Goal: Task Accomplishment & Management: Complete application form

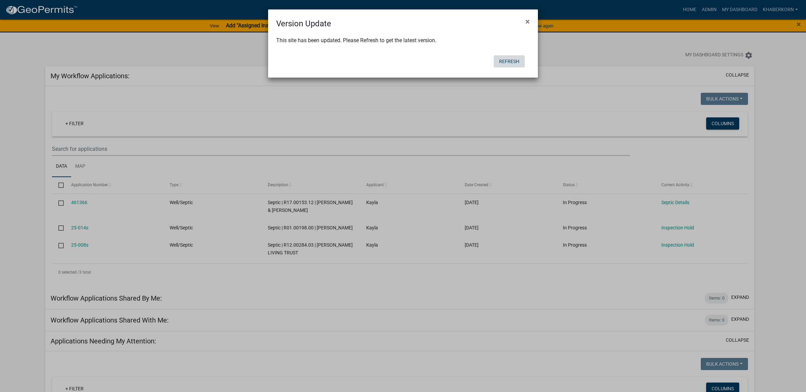
click at [501, 58] on button "Refresh" at bounding box center [509, 61] width 31 height 12
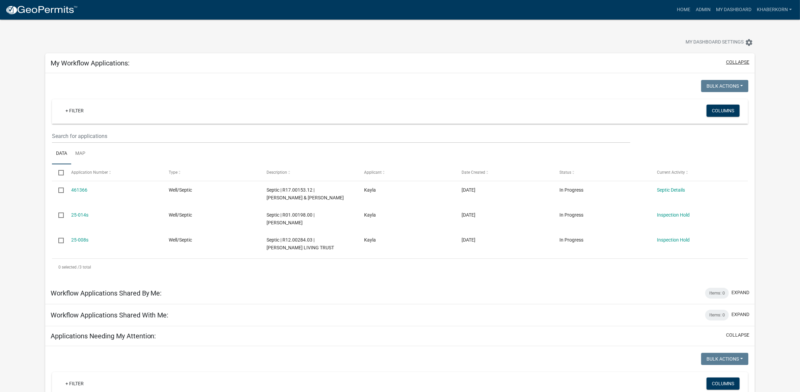
click at [734, 63] on button "collapse" at bounding box center [737, 62] width 23 height 7
click at [729, 61] on button "collapse" at bounding box center [737, 62] width 23 height 7
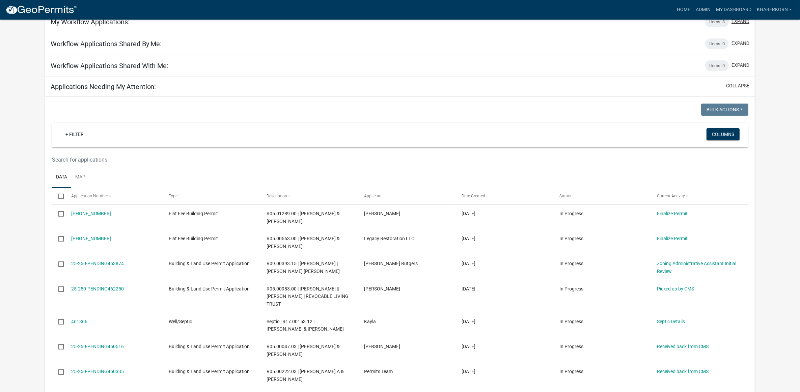
scroll to position [84, 0]
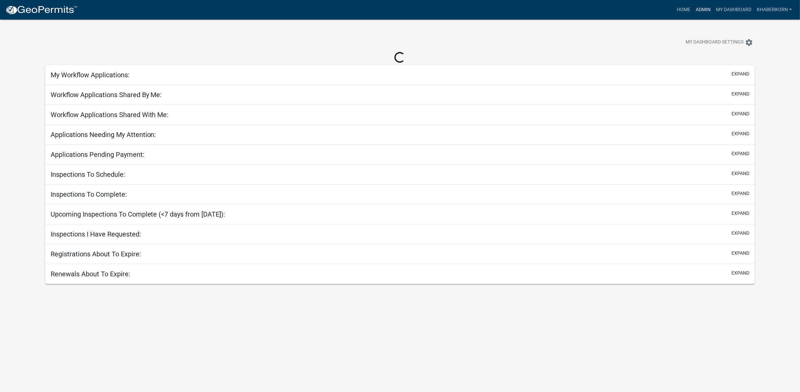
click at [702, 9] on link "Admin" at bounding box center [703, 9] width 20 height 13
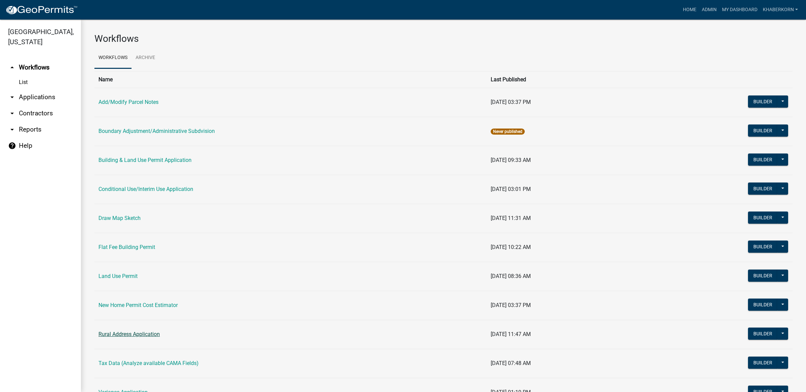
scroll to position [92, 0]
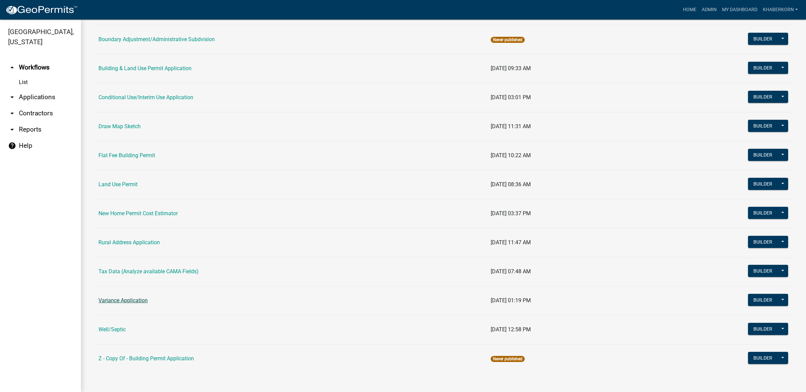
click at [122, 302] on link "Variance Application" at bounding box center [122, 300] width 49 height 6
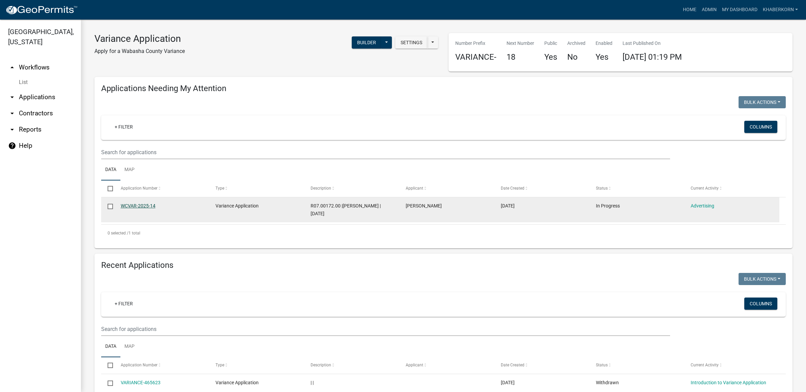
click at [149, 205] on link "WCVAR-2025-14" at bounding box center [138, 205] width 35 height 5
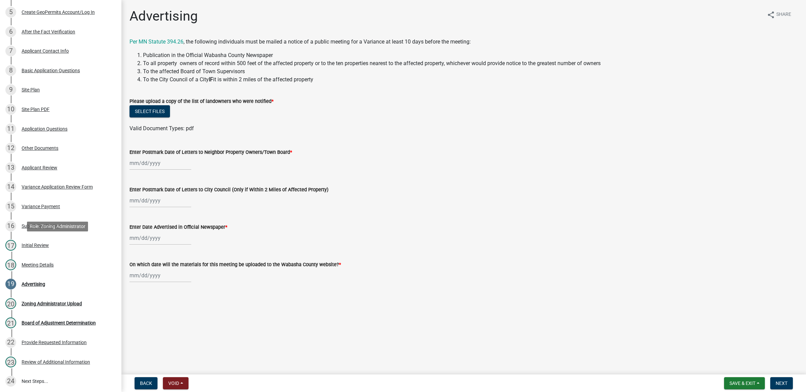
scroll to position [211, 0]
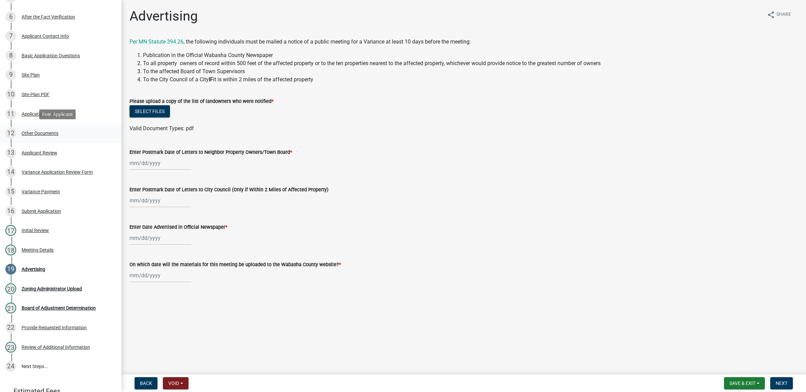
click at [53, 136] on div "12 Other Documents" at bounding box center [57, 133] width 105 height 11
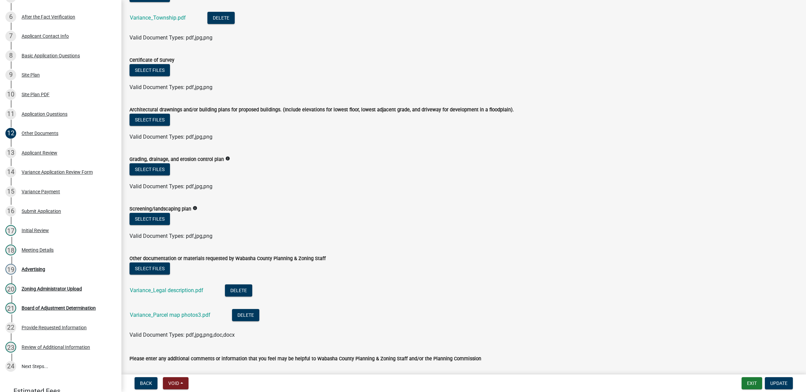
scroll to position [158, 0]
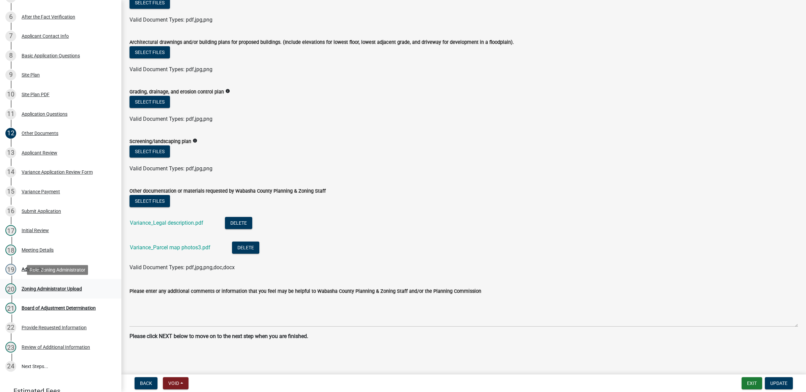
click at [49, 292] on div "20 Zoning Administrator Upload" at bounding box center [57, 288] width 105 height 11
click at [48, 289] on div "Zoning Administrator Upload" at bounding box center [52, 288] width 60 height 5
click at [37, 248] on div "Meeting Details" at bounding box center [38, 250] width 32 height 5
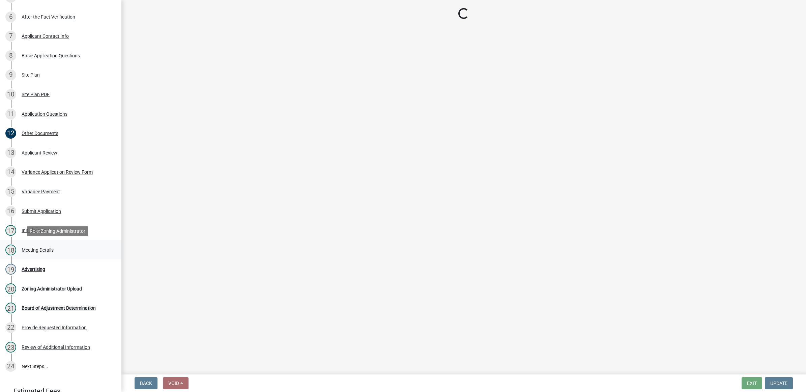
scroll to position [0, 0]
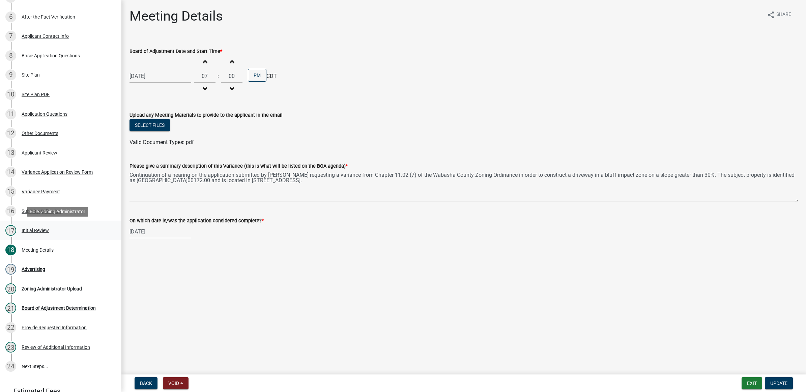
click at [33, 228] on div "Initial Review" at bounding box center [35, 230] width 27 height 5
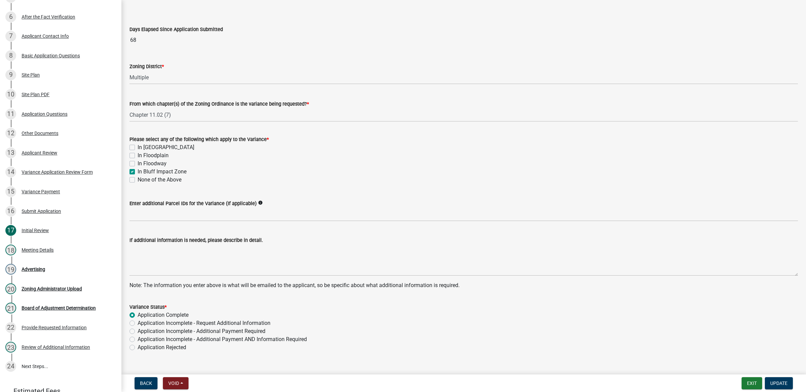
scroll to position [34, 0]
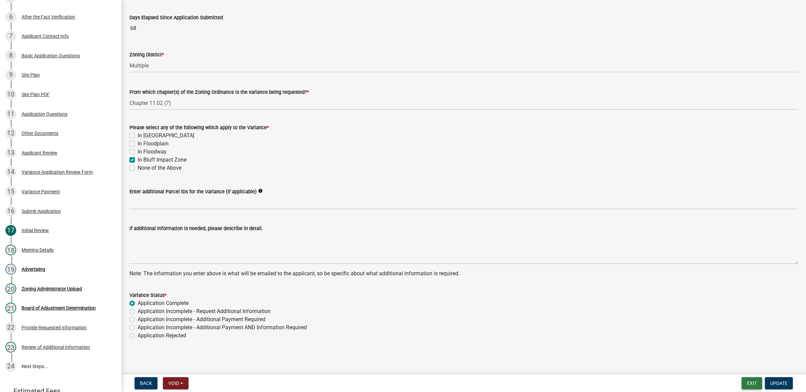
click at [749, 385] on button "Exit" at bounding box center [752, 383] width 21 height 12
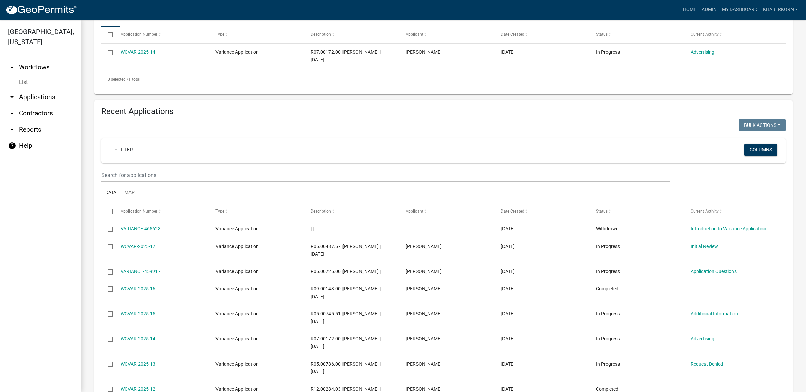
scroll to position [169, 0]
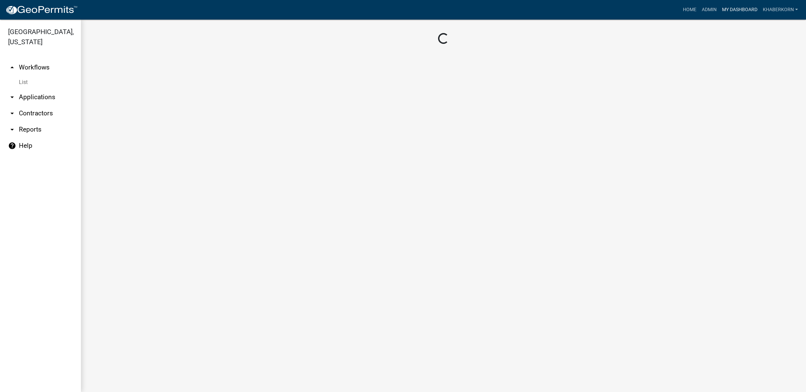
click at [748, 11] on link "My Dashboard" at bounding box center [739, 9] width 41 height 13
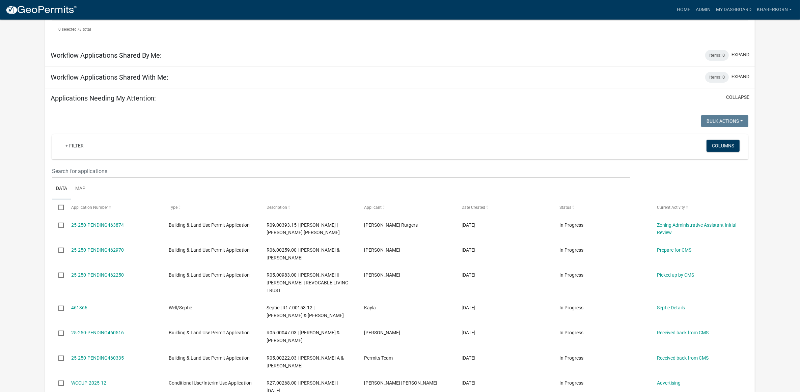
scroll to position [253, 0]
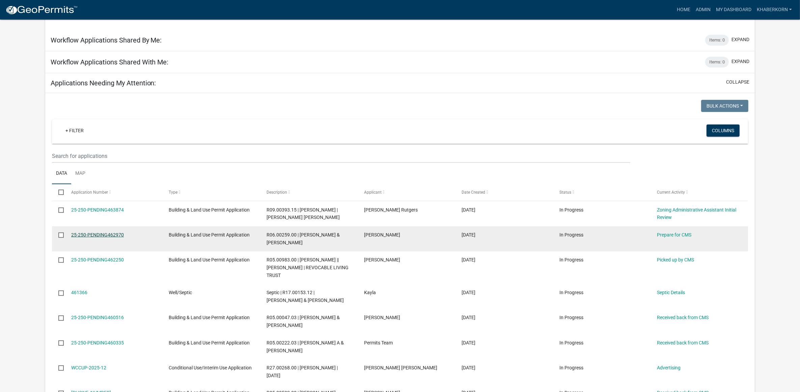
click at [108, 235] on link "25-250-PENDING462970" at bounding box center [97, 234] width 53 height 5
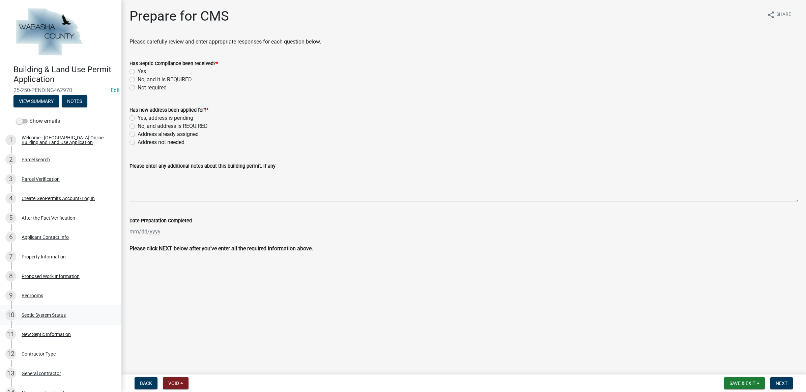
click at [43, 314] on div "Septic System Status" at bounding box center [44, 315] width 44 height 5
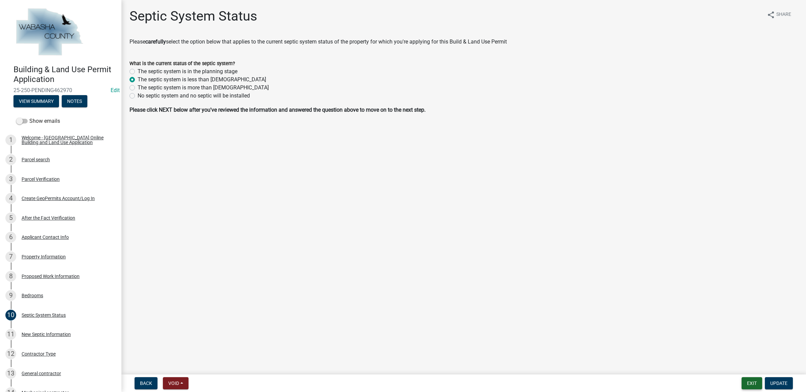
click at [749, 384] on button "Exit" at bounding box center [752, 383] width 21 height 12
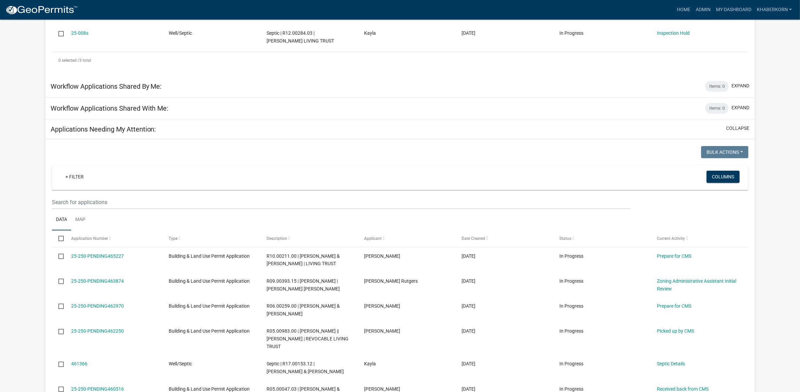
scroll to position [211, 0]
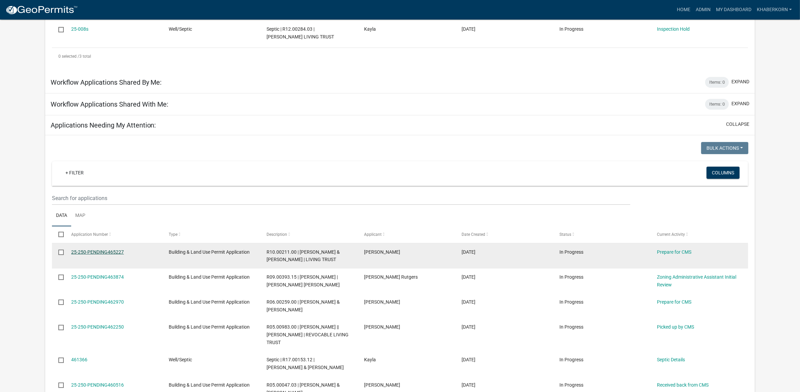
click at [117, 251] on link "25-250-PENDING465227" at bounding box center [97, 251] width 53 height 5
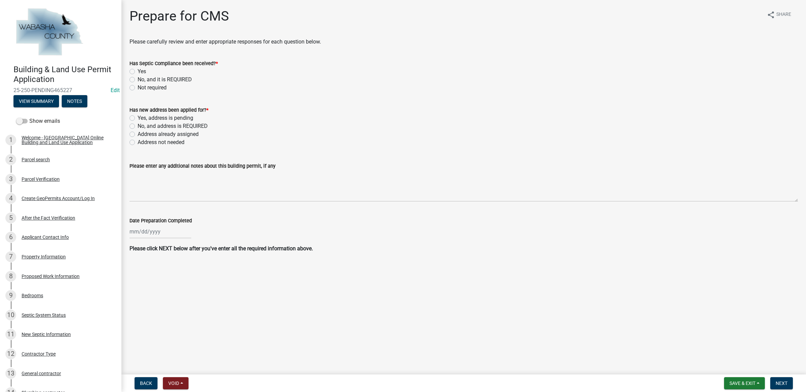
click at [144, 70] on label "Yes" at bounding box center [142, 71] width 8 height 8
click at [142, 70] on input "Yes" at bounding box center [140, 69] width 4 height 4
radio input "true"
click at [159, 140] on label "Address not needed" at bounding box center [161, 142] width 47 height 8
click at [142, 140] on input "Address not needed" at bounding box center [140, 140] width 4 height 4
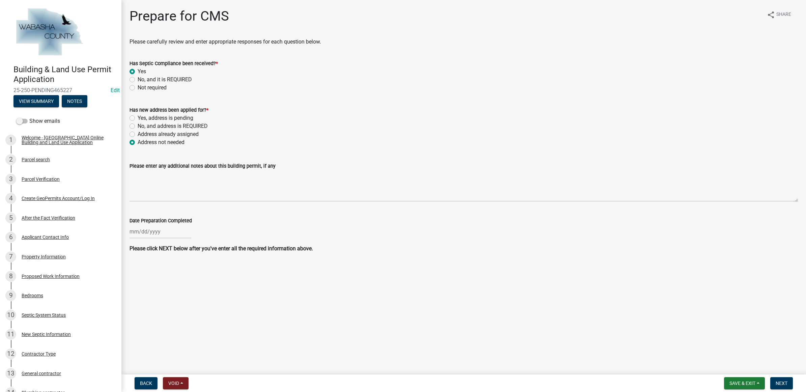
radio input "true"
select select "8"
select select "2025"
click at [168, 235] on div "Jan Feb Mar Apr May Jun Jul Aug 2024 2025 Mo Tu We Th Fr Sa Su 28 29 30 31 1 2 …" at bounding box center [160, 232] width 62 height 14
click at [157, 299] on div "20" at bounding box center [157, 299] width 11 height 11
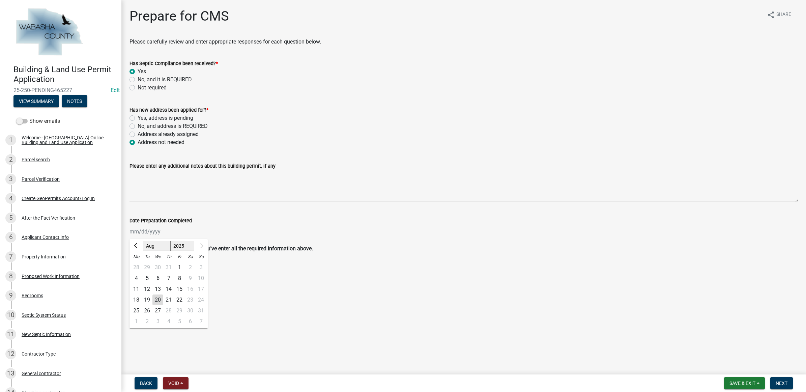
type input "08/20/2025"
click at [789, 380] on button "Next" at bounding box center [781, 383] width 23 height 12
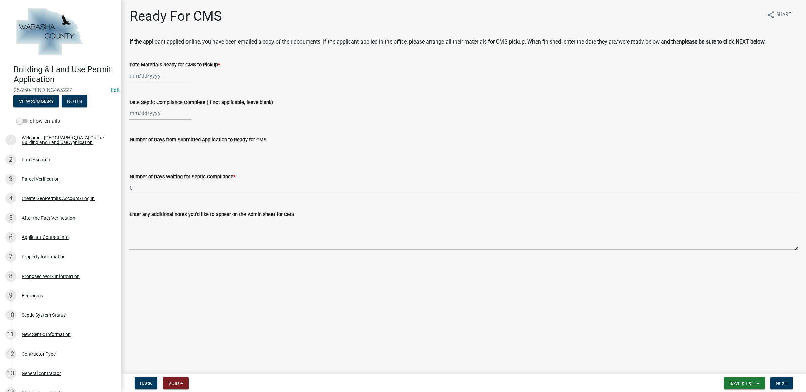
click at [166, 77] on div at bounding box center [160, 76] width 62 height 14
select select "8"
select select "2025"
click at [159, 144] on div "20" at bounding box center [157, 144] width 11 height 11
type input "08/20/2025"
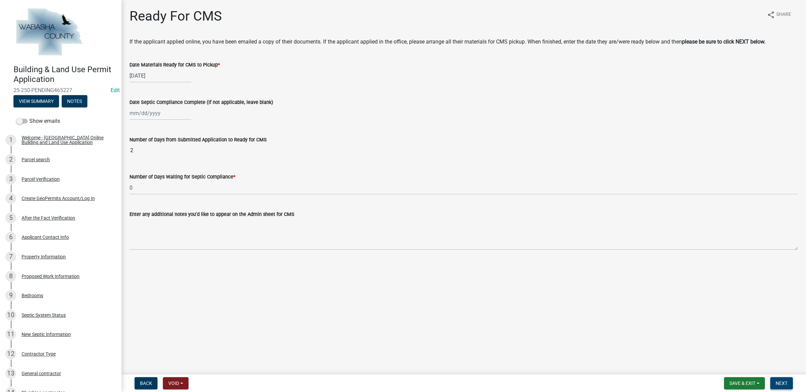
click at [784, 384] on span "Next" at bounding box center [782, 382] width 12 height 5
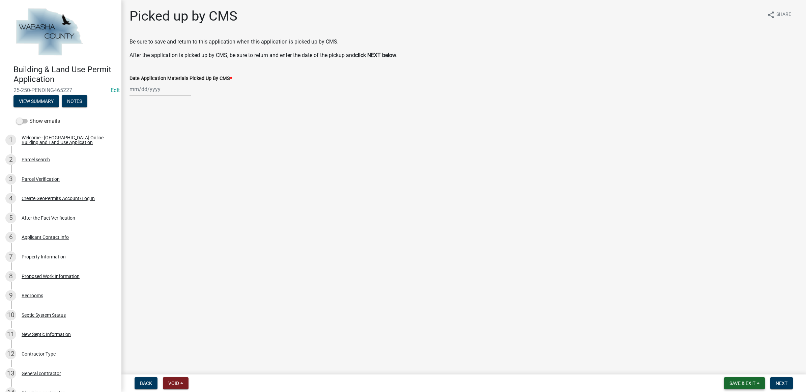
click at [743, 385] on span "Save & Exit" at bounding box center [742, 382] width 26 height 5
click at [736, 366] on button "Save & Exit" at bounding box center [738, 366] width 54 height 16
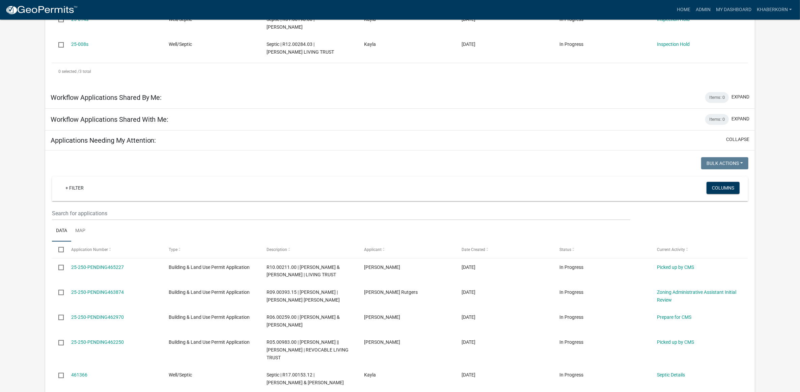
scroll to position [253, 0]
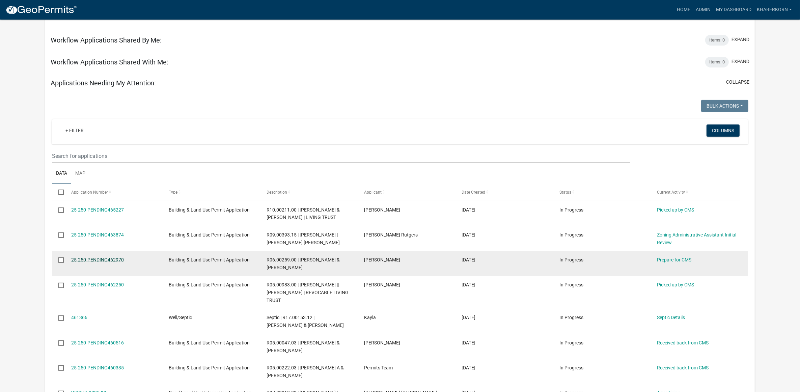
click at [117, 258] on link "25-250-PENDING462970" at bounding box center [97, 259] width 53 height 5
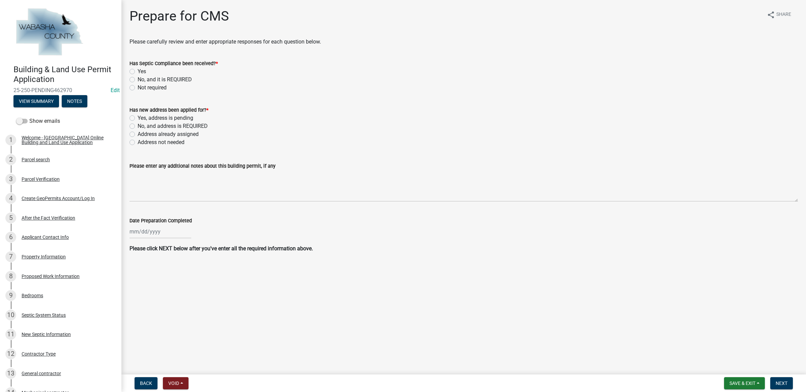
click at [143, 68] on label "Yes" at bounding box center [142, 71] width 8 height 8
click at [142, 68] on input "Yes" at bounding box center [140, 69] width 4 height 4
radio input "true"
click at [170, 142] on label "Address not needed" at bounding box center [161, 142] width 47 height 8
click at [142, 142] on input "Address not needed" at bounding box center [140, 140] width 4 height 4
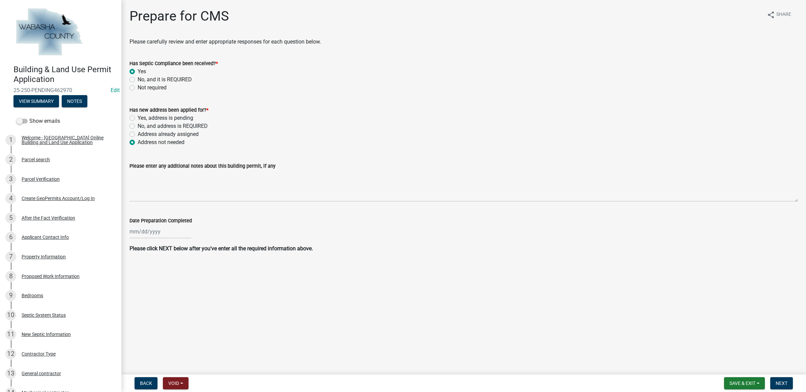
radio input "true"
select select "8"
select select "2025"
click at [156, 233] on div "Jan Feb Mar Apr May Jun Jul Aug 2024 2025 Mo Tu We Th Fr Sa Su 28 29 30 31 1 2 …" at bounding box center [160, 232] width 62 height 14
click at [160, 298] on div "20" at bounding box center [157, 299] width 11 height 11
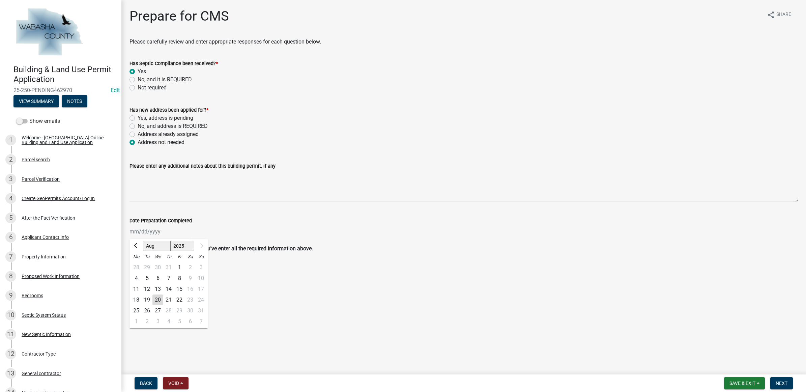
type input "08/20/2025"
click at [784, 380] on button "Next" at bounding box center [781, 383] width 23 height 12
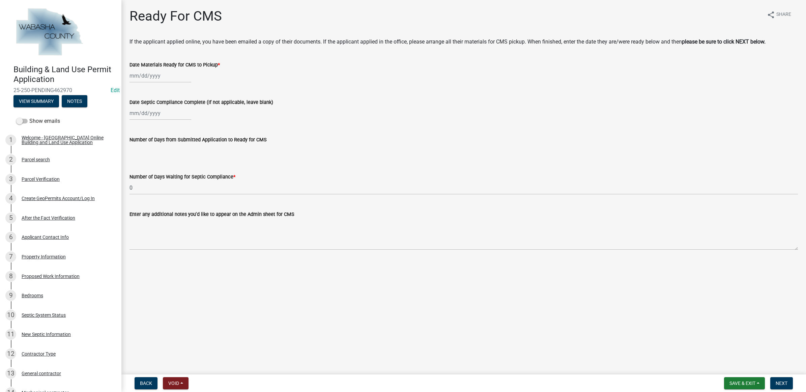
click at [177, 80] on div at bounding box center [160, 76] width 62 height 14
select select "8"
select select "2025"
click at [162, 144] on div "20" at bounding box center [157, 144] width 11 height 11
type input "08/20/2025"
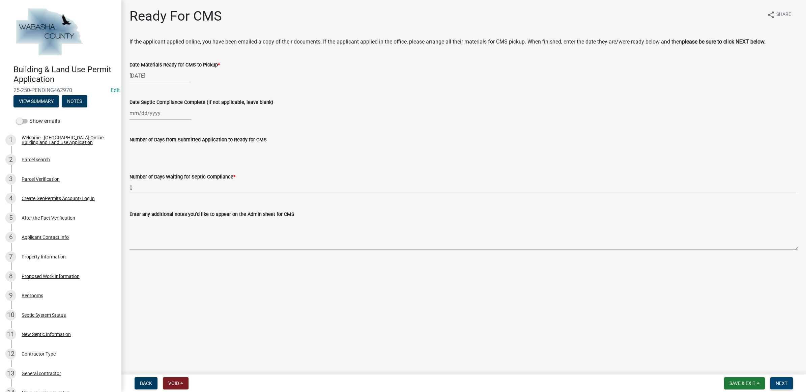
click at [778, 384] on span "Next" at bounding box center [782, 382] width 12 height 5
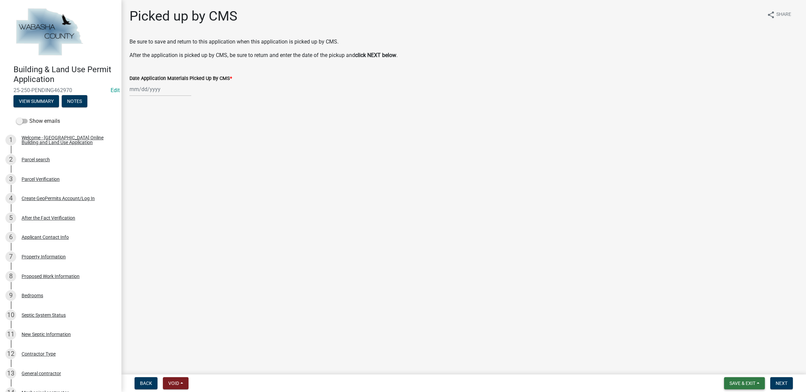
click at [752, 383] on span "Save & Exit" at bounding box center [742, 382] width 26 height 5
click at [750, 367] on button "Save & Exit" at bounding box center [738, 366] width 54 height 16
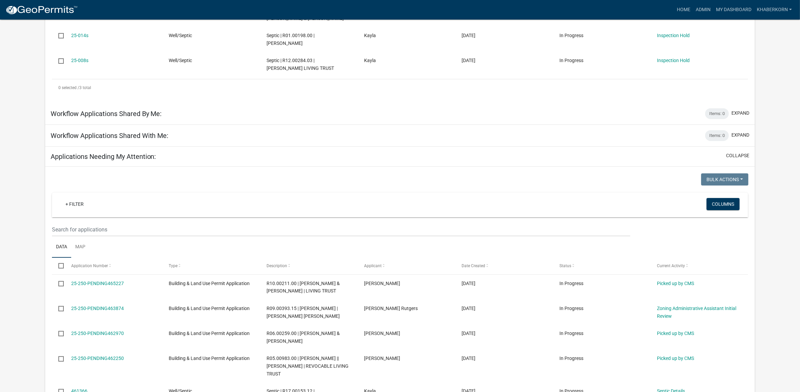
scroll to position [211, 0]
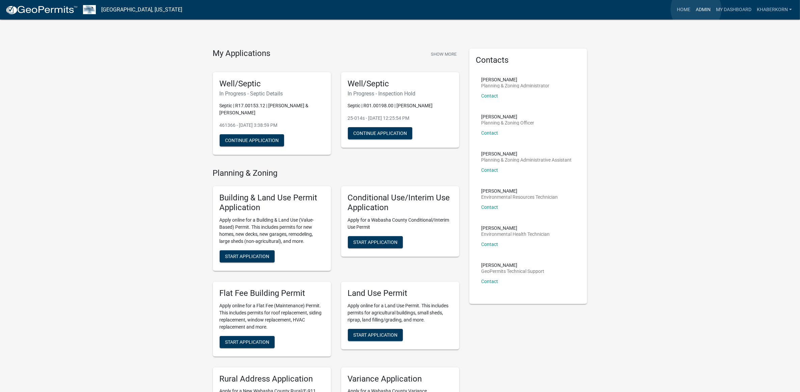
click at [696, 9] on link "Admin" at bounding box center [703, 9] width 20 height 13
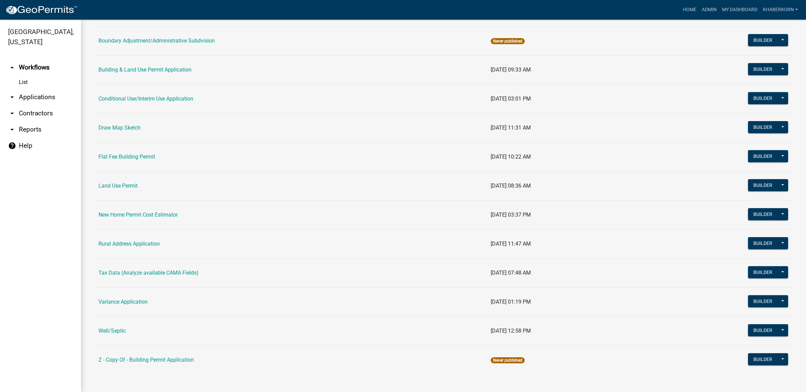
scroll to position [92, 0]
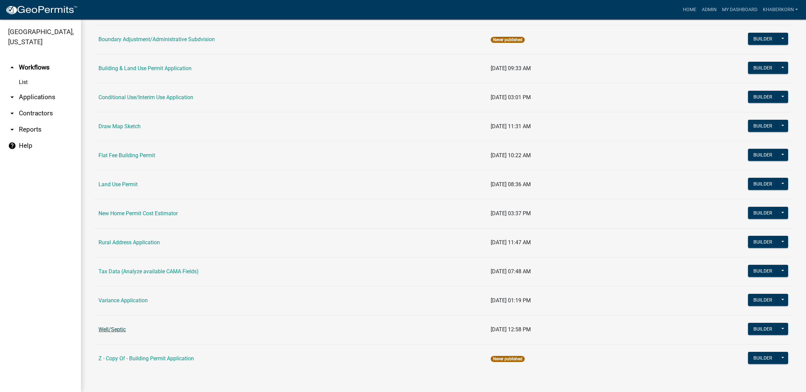
click at [112, 327] on link "Well/Septic" at bounding box center [111, 329] width 27 height 6
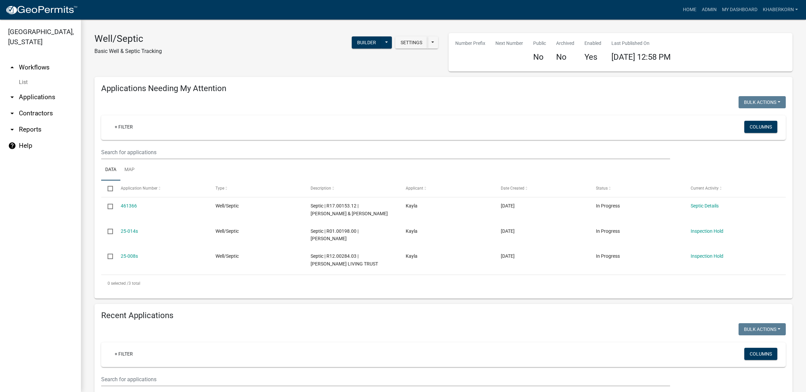
scroll to position [126, 0]
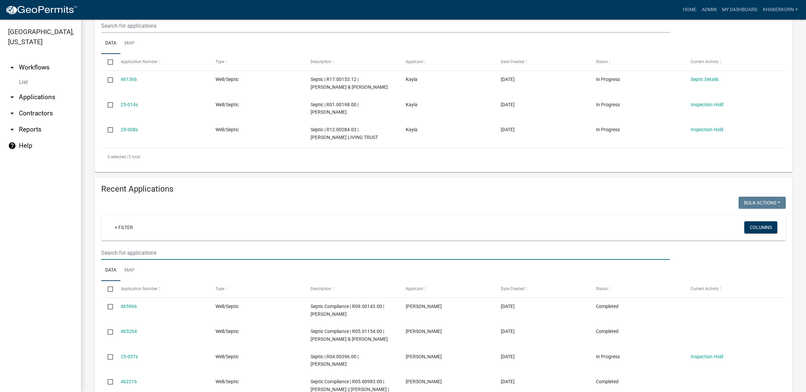
click at [122, 33] on input "text" at bounding box center [385, 26] width 569 height 14
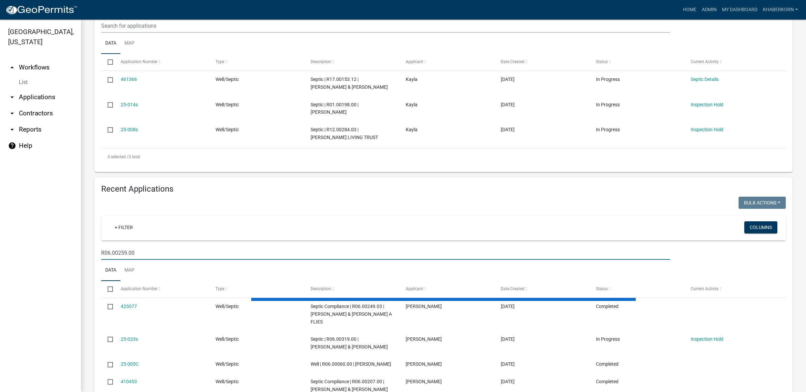
scroll to position [86, 0]
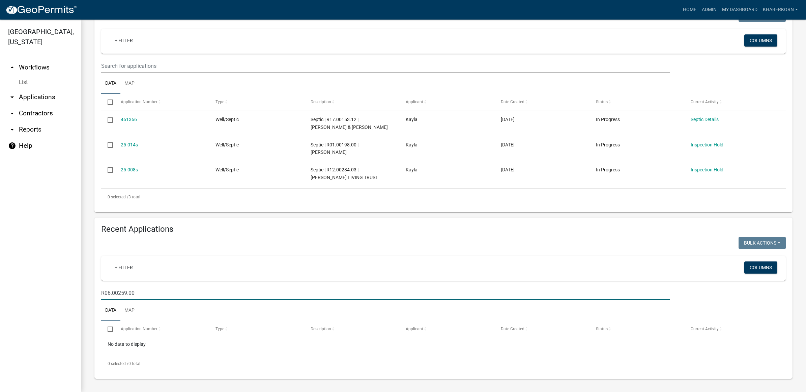
click at [106, 289] on input "R06.00259.00" at bounding box center [385, 293] width 569 height 14
drag, startPoint x: 147, startPoint y: 294, endPoint x: 96, endPoint y: 292, distance: 50.6
click at [96, 292] on div "06.00259.00" at bounding box center [385, 293] width 579 height 14
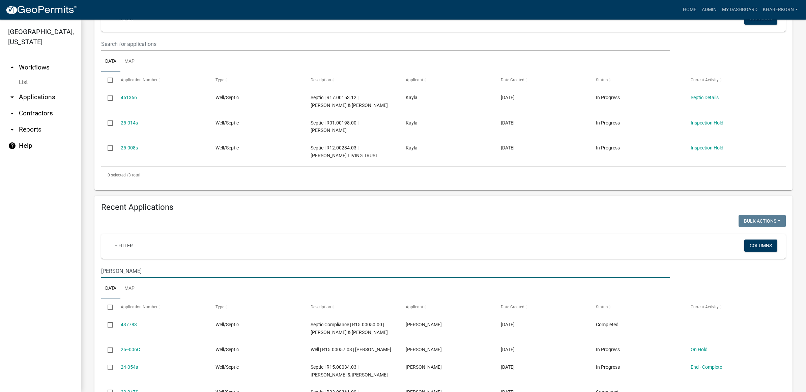
scroll to position [42, 0]
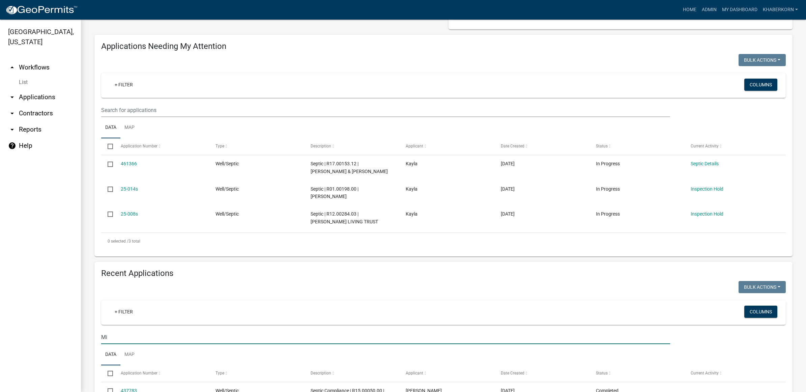
type input "M"
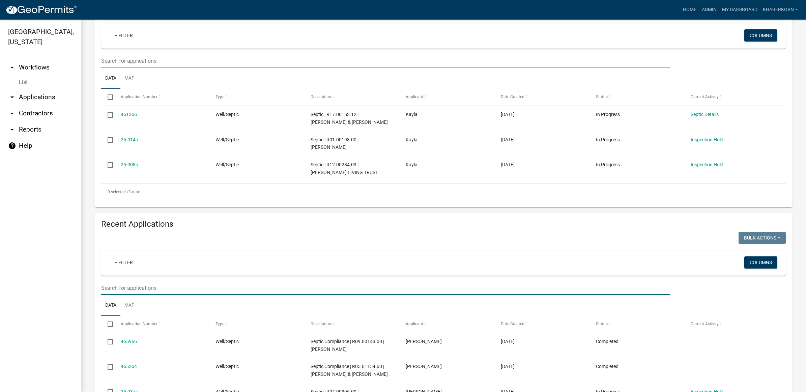
scroll to position [211, 0]
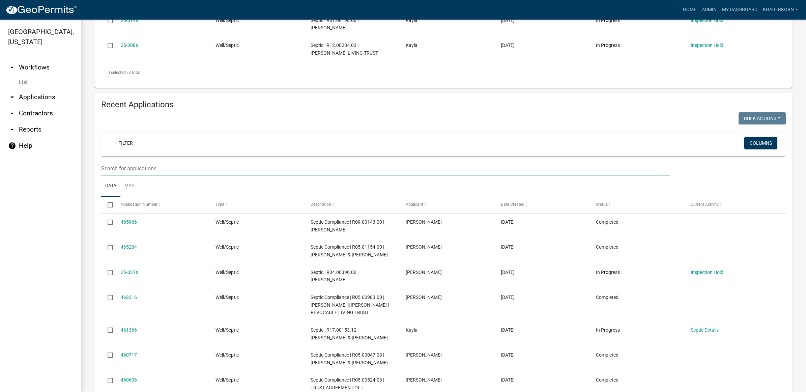
click at [123, 168] on input "text" at bounding box center [385, 169] width 569 height 14
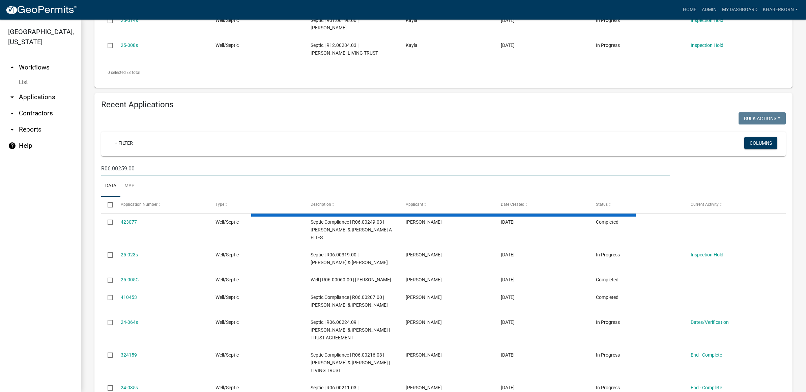
scroll to position [86, 0]
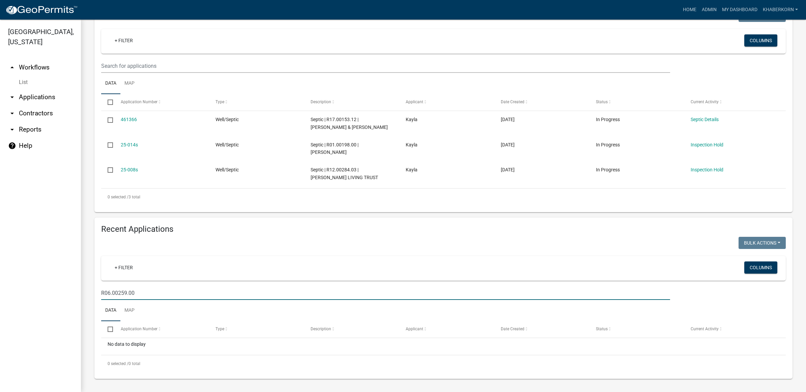
type input "R06.00259.00"
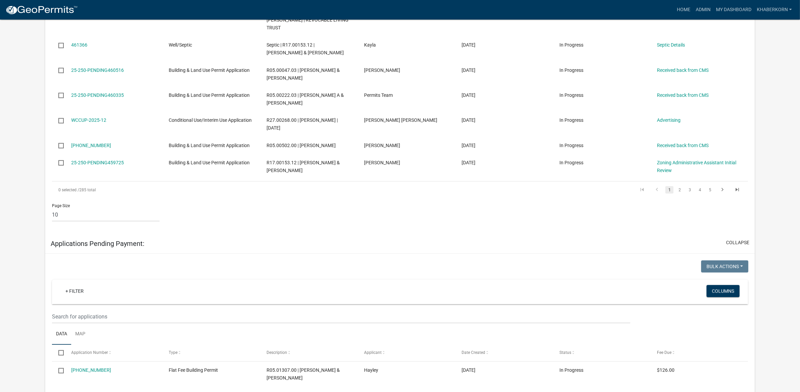
scroll to position [632, 0]
